Goal: Check status: Check status

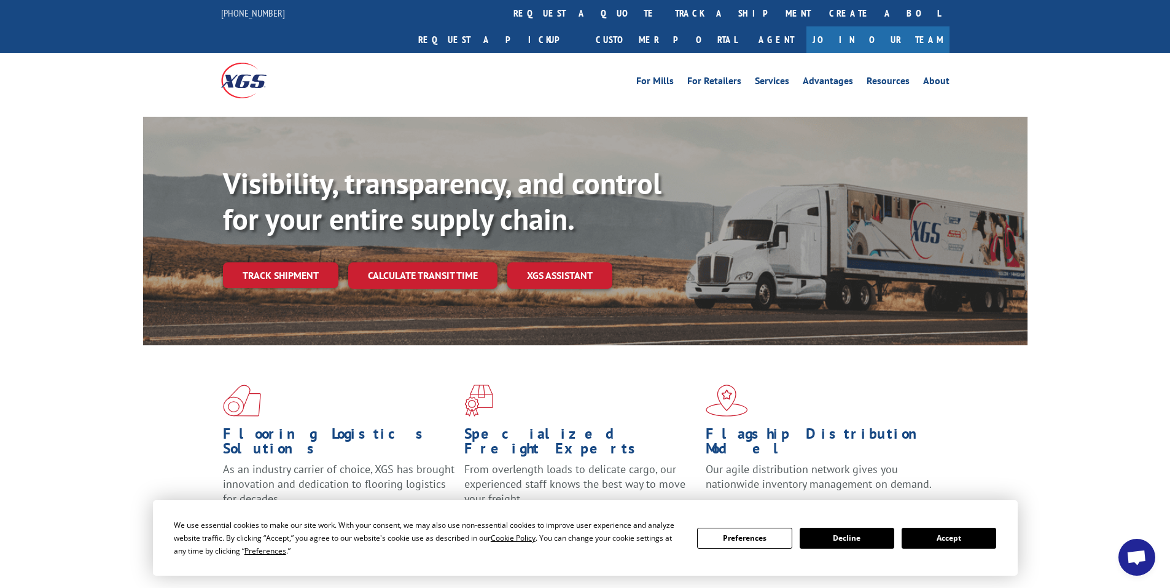
click at [945, 536] on button "Accept" at bounding box center [948, 537] width 95 height 21
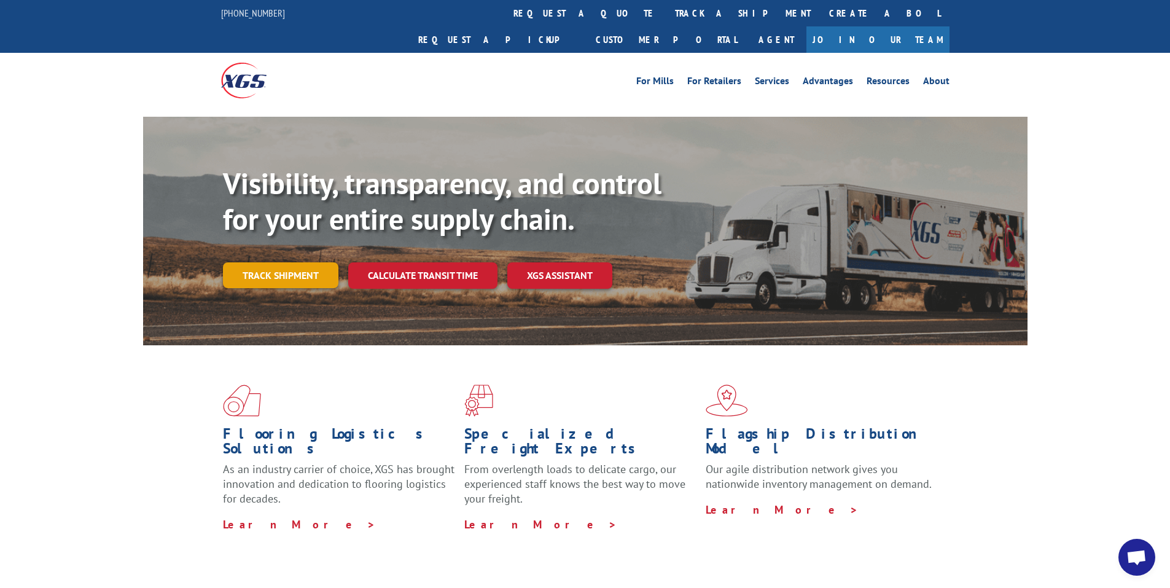
click at [311, 262] on link "Track shipment" at bounding box center [280, 275] width 115 height 26
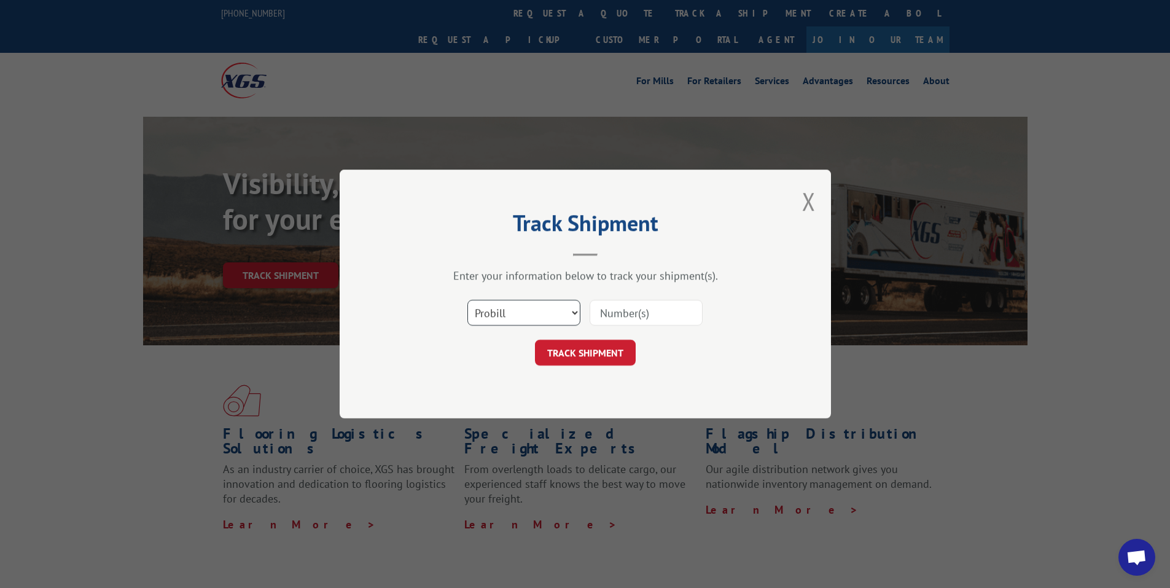
click at [519, 319] on select "Select category... Probill BOL PO" at bounding box center [523, 313] width 113 height 26
select select "po"
click at [467, 300] on select "Select category... Probill BOL PO" at bounding box center [523, 313] width 113 height 26
click at [610, 309] on input at bounding box center [645, 313] width 113 height 26
type input "KAN0003172"
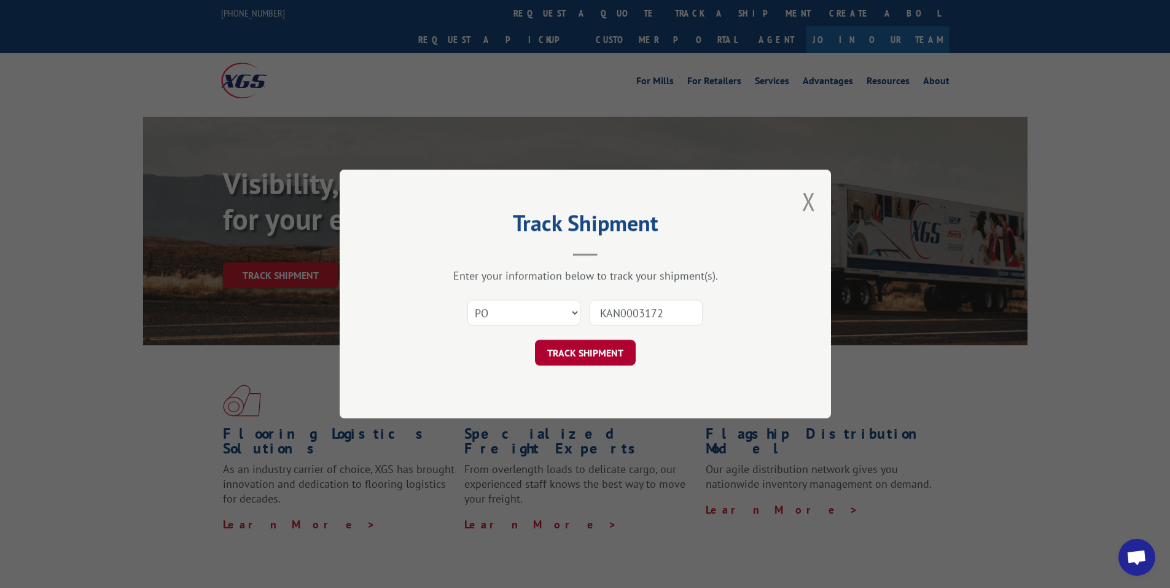
click at [568, 347] on button "TRACK SHIPMENT" at bounding box center [585, 353] width 101 height 26
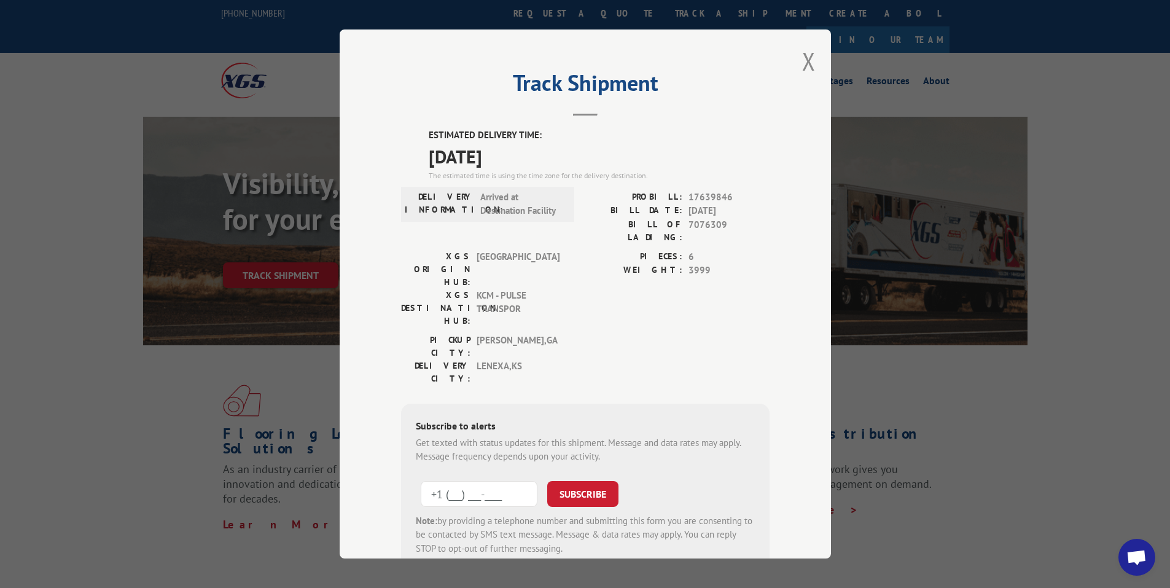
click at [446, 480] on input "+1 (___) ___-____" at bounding box center [479, 493] width 117 height 26
type input "[PHONE_NUMBER]"
click at [599, 480] on button "SUBSCRIBE" at bounding box center [582, 493] width 71 height 26
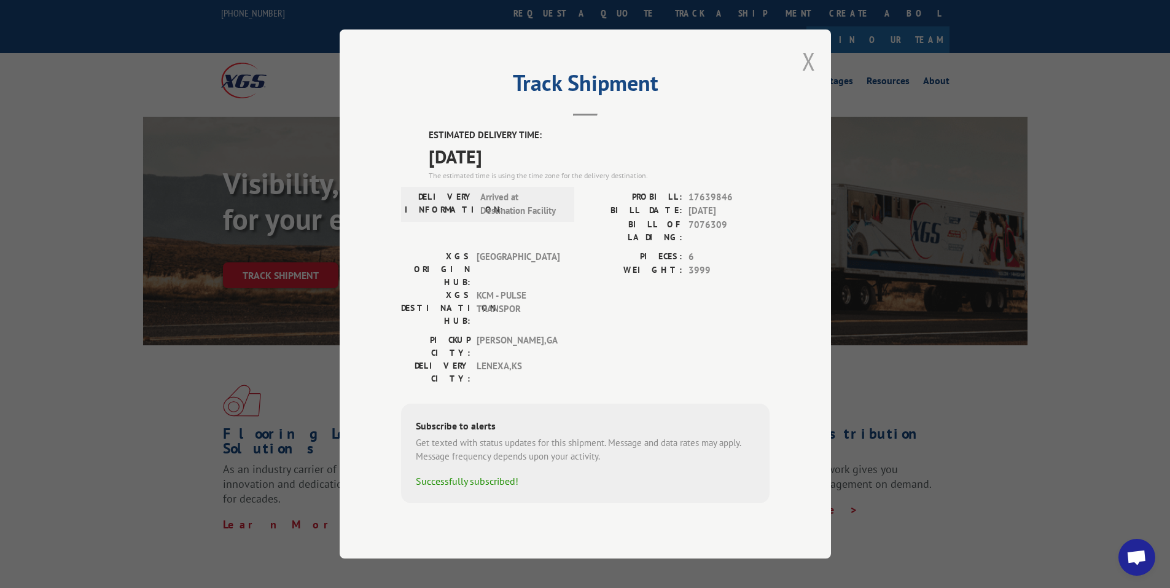
click at [811, 74] on button "Close modal" at bounding box center [809, 61] width 14 height 33
